Goal: Task Accomplishment & Management: Manage account settings

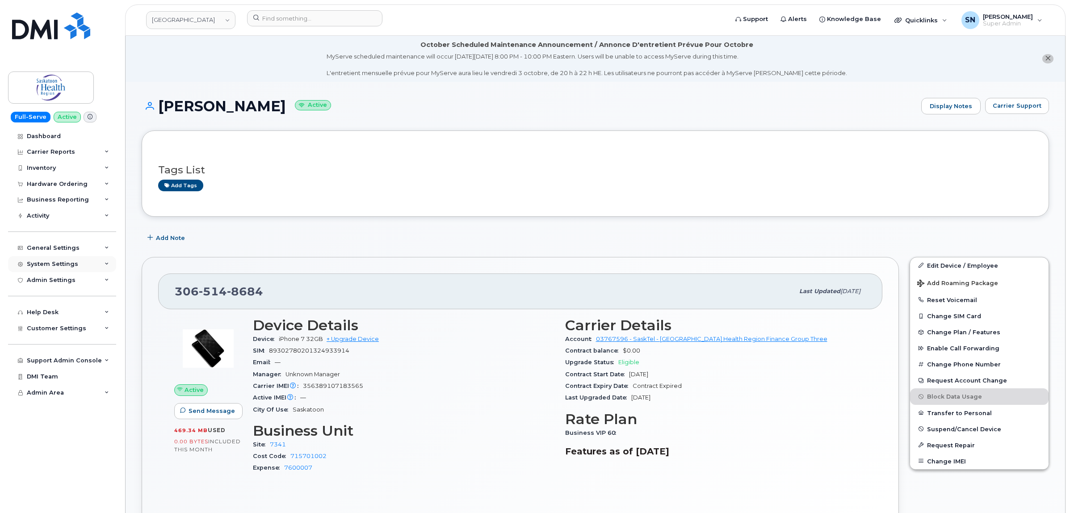
click at [55, 262] on div "System Settings" at bounding box center [52, 263] width 51 height 7
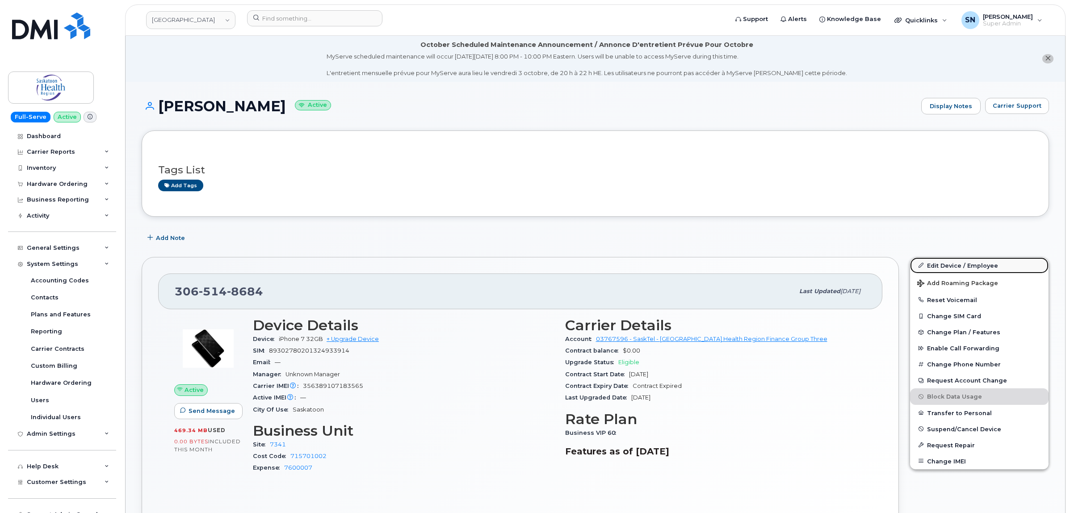
click at [953, 266] on link "Edit Device / Employee" at bounding box center [979, 265] width 139 height 16
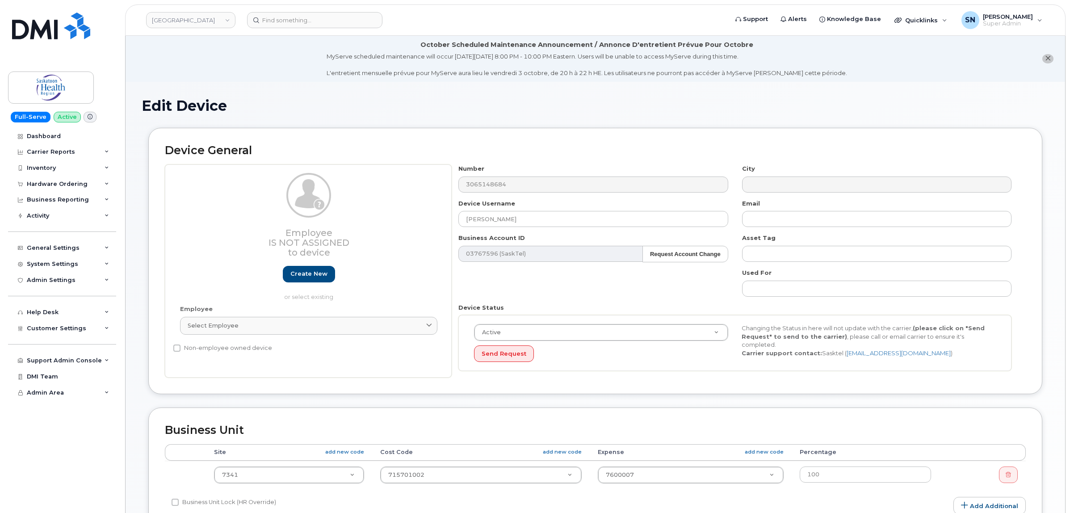
select select "18172"
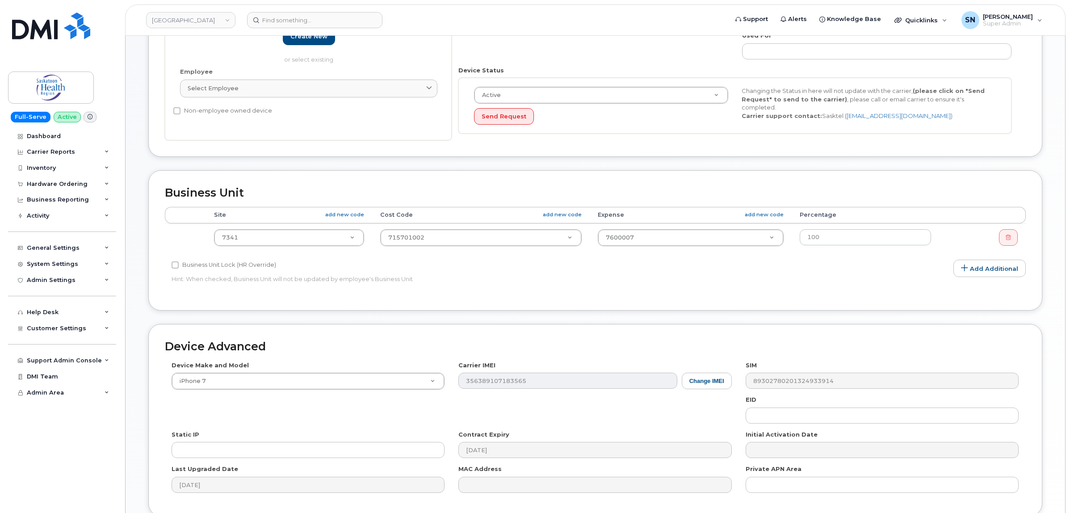
scroll to position [316, 0]
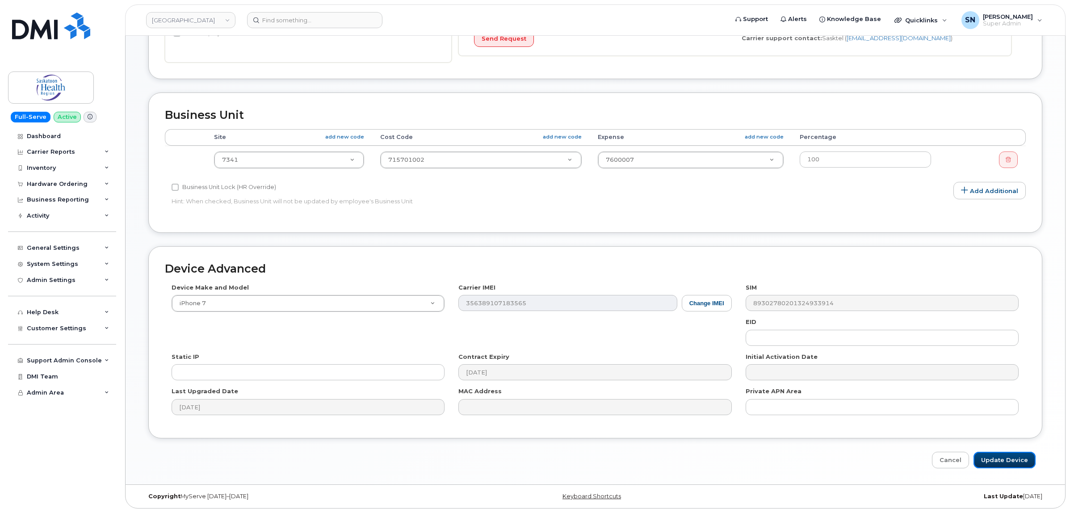
drag, startPoint x: 993, startPoint y: 454, endPoint x: 536, endPoint y: 470, distance: 456.9
click at [993, 454] on input "Update Device" at bounding box center [1005, 460] width 62 height 17
type input "Saving..."
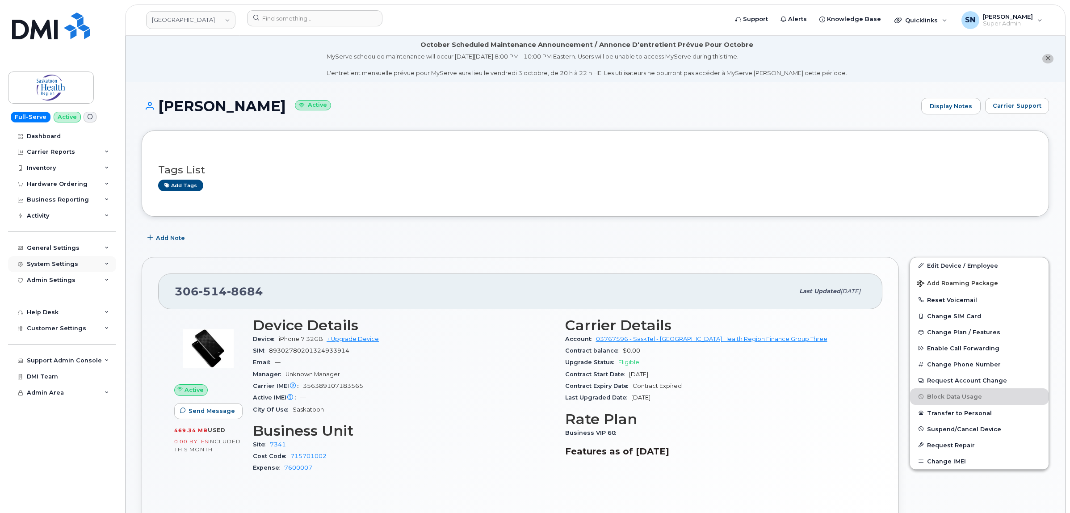
click at [56, 264] on div "System Settings" at bounding box center [52, 263] width 51 height 7
click at [59, 251] on div "General Settings" at bounding box center [53, 247] width 53 height 7
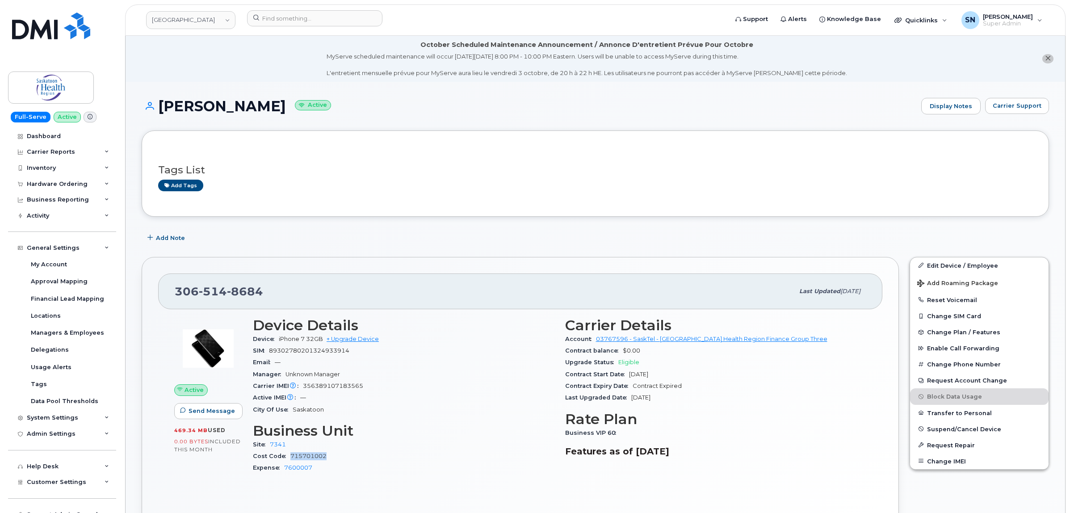
drag, startPoint x: 332, startPoint y: 455, endPoint x: 290, endPoint y: 456, distance: 41.1
click at [290, 456] on div "Cost Code 715701002" at bounding box center [404, 456] width 302 height 12
copy link "715701002"
drag, startPoint x: 1044, startPoint y: 58, endPoint x: 950, endPoint y: 81, distance: 96.6
click at [1042, 58] on button "close notification" at bounding box center [1047, 58] width 11 height 9
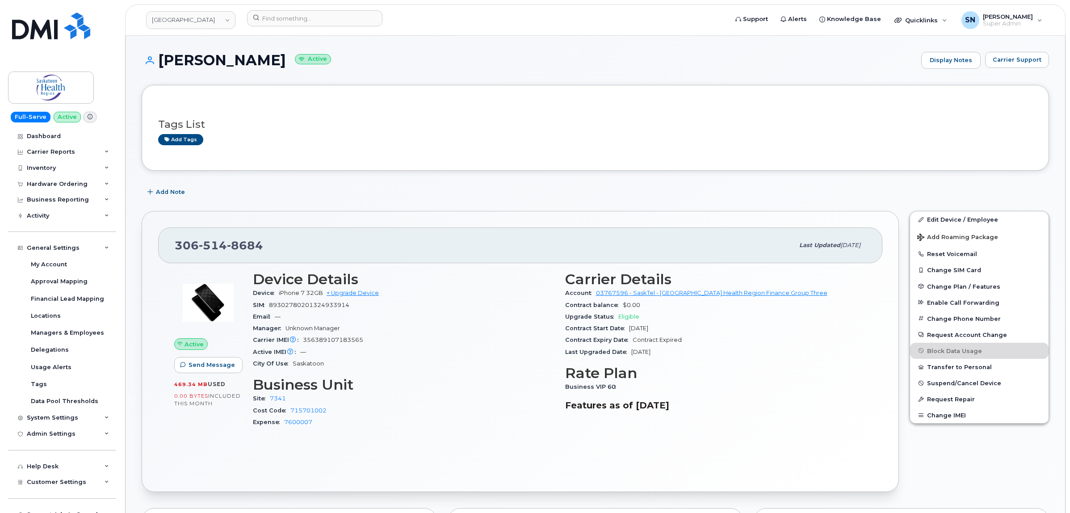
click at [392, 59] on h1 "[PERSON_NAME] Active" at bounding box center [529, 60] width 775 height 16
click at [210, 23] on link "[GEOGRAPHIC_DATA]" at bounding box center [190, 20] width 89 height 18
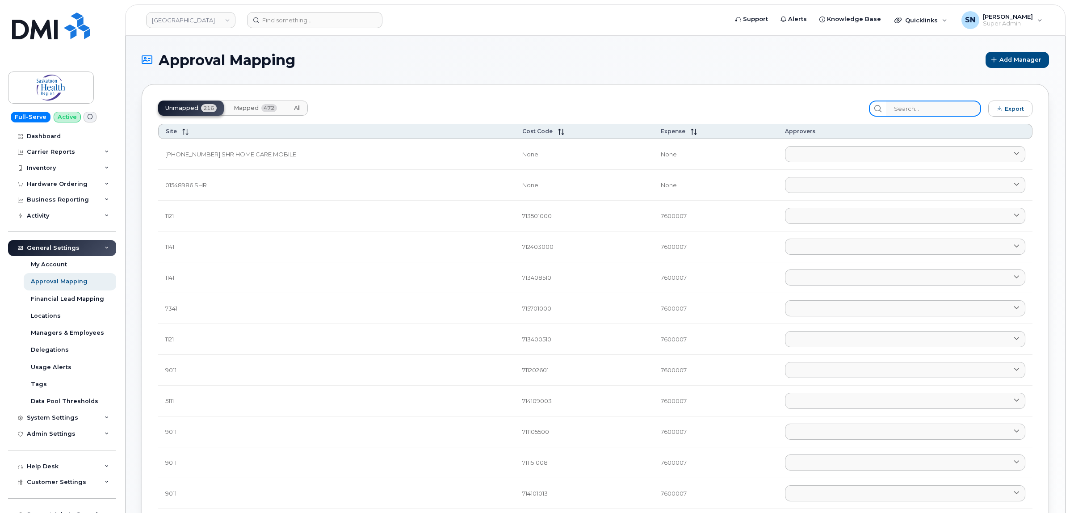
click at [930, 106] on input "search" at bounding box center [933, 109] width 95 height 16
paste input "715701002"
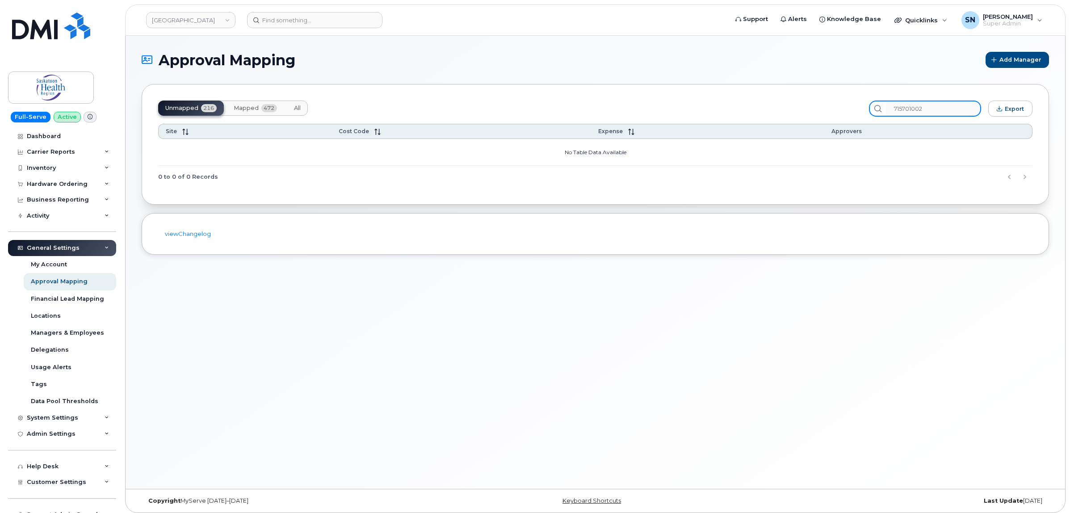
type input "715701002"
click at [238, 105] on span "Mapped" at bounding box center [246, 108] width 25 height 7
